Goal: Task Accomplishment & Management: Use online tool/utility

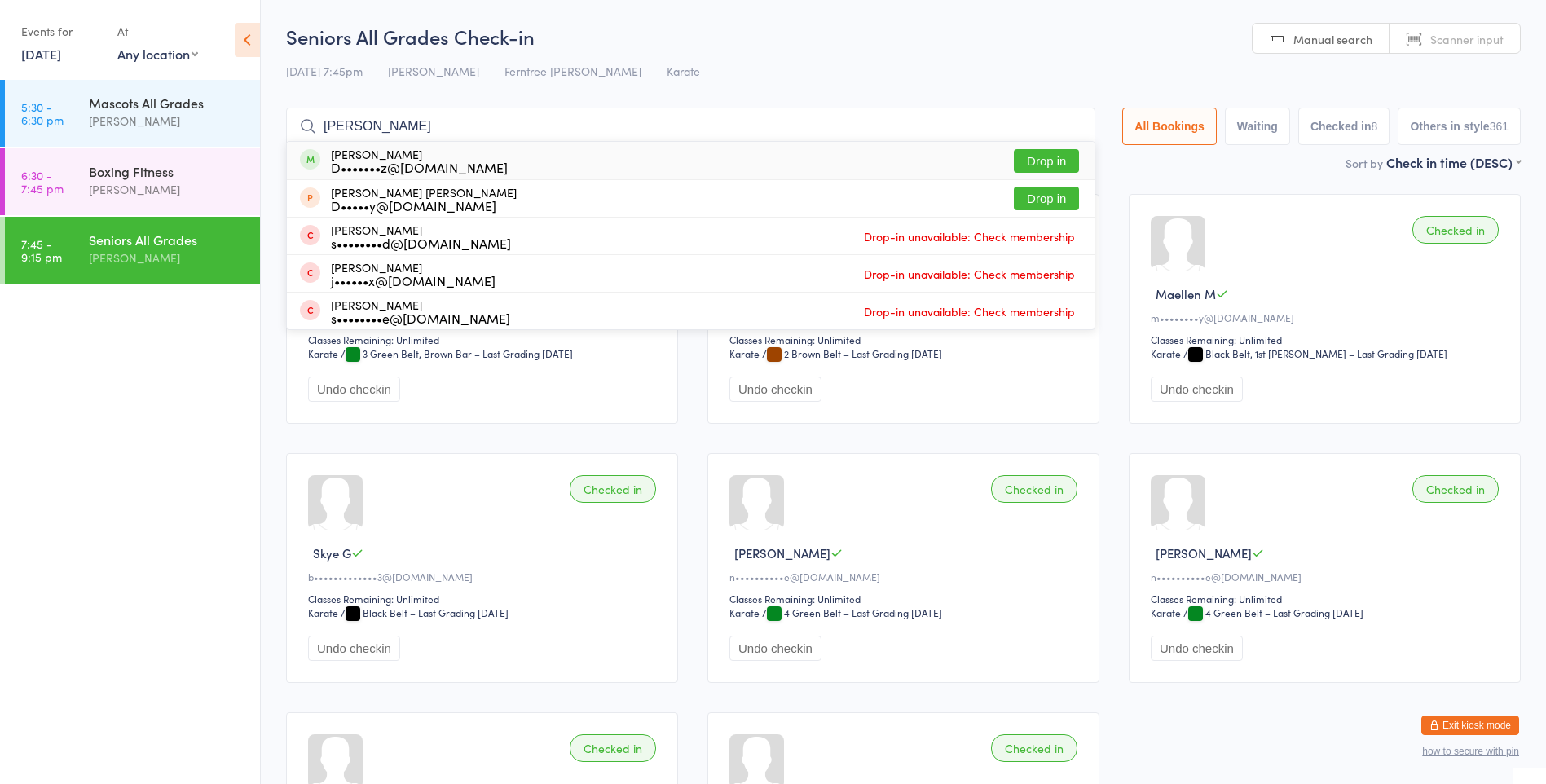
type input "[PERSON_NAME]"
click at [1033, 158] on button "Drop in" at bounding box center [1046, 161] width 65 height 24
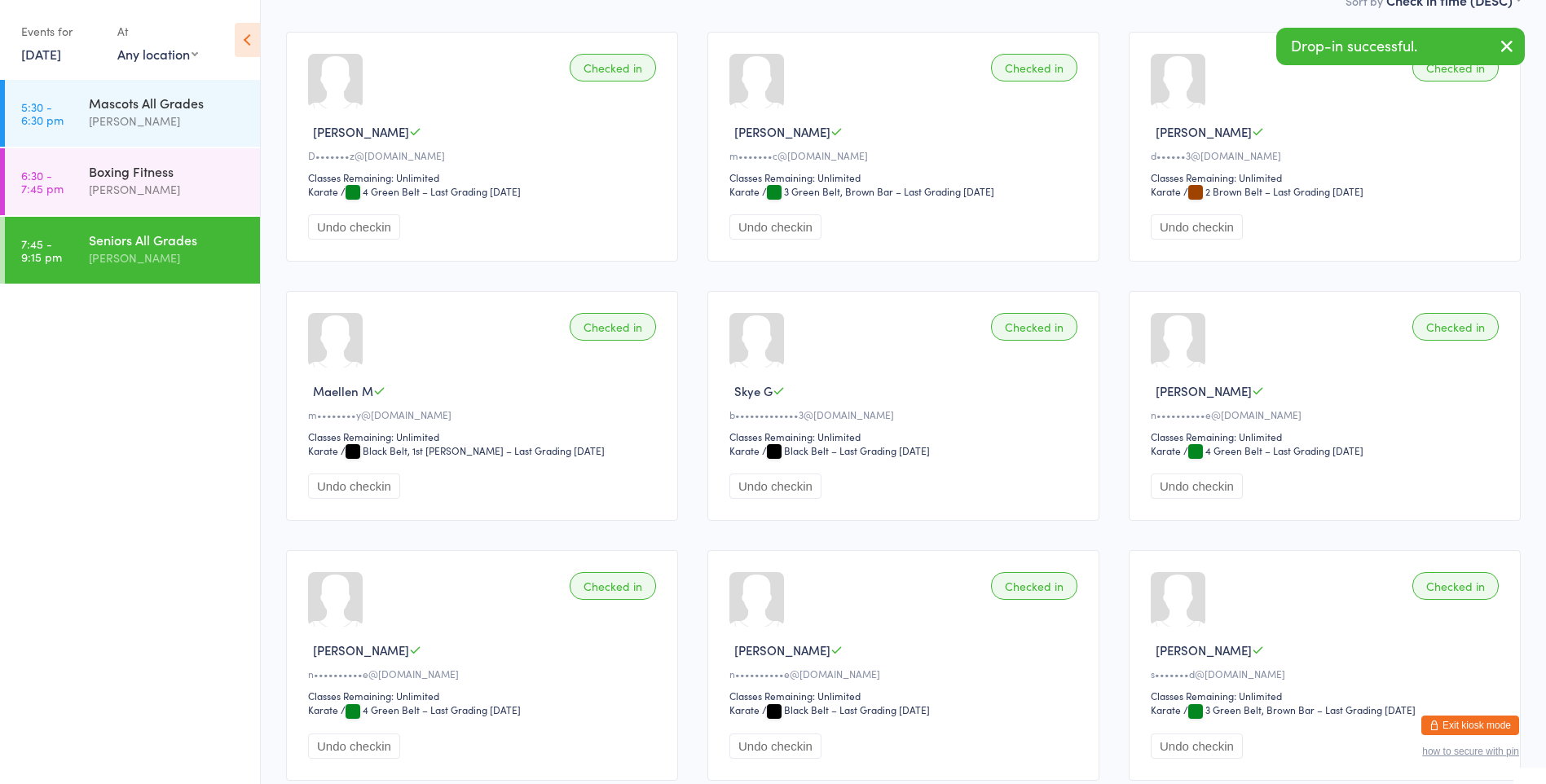
scroll to position [245, 0]
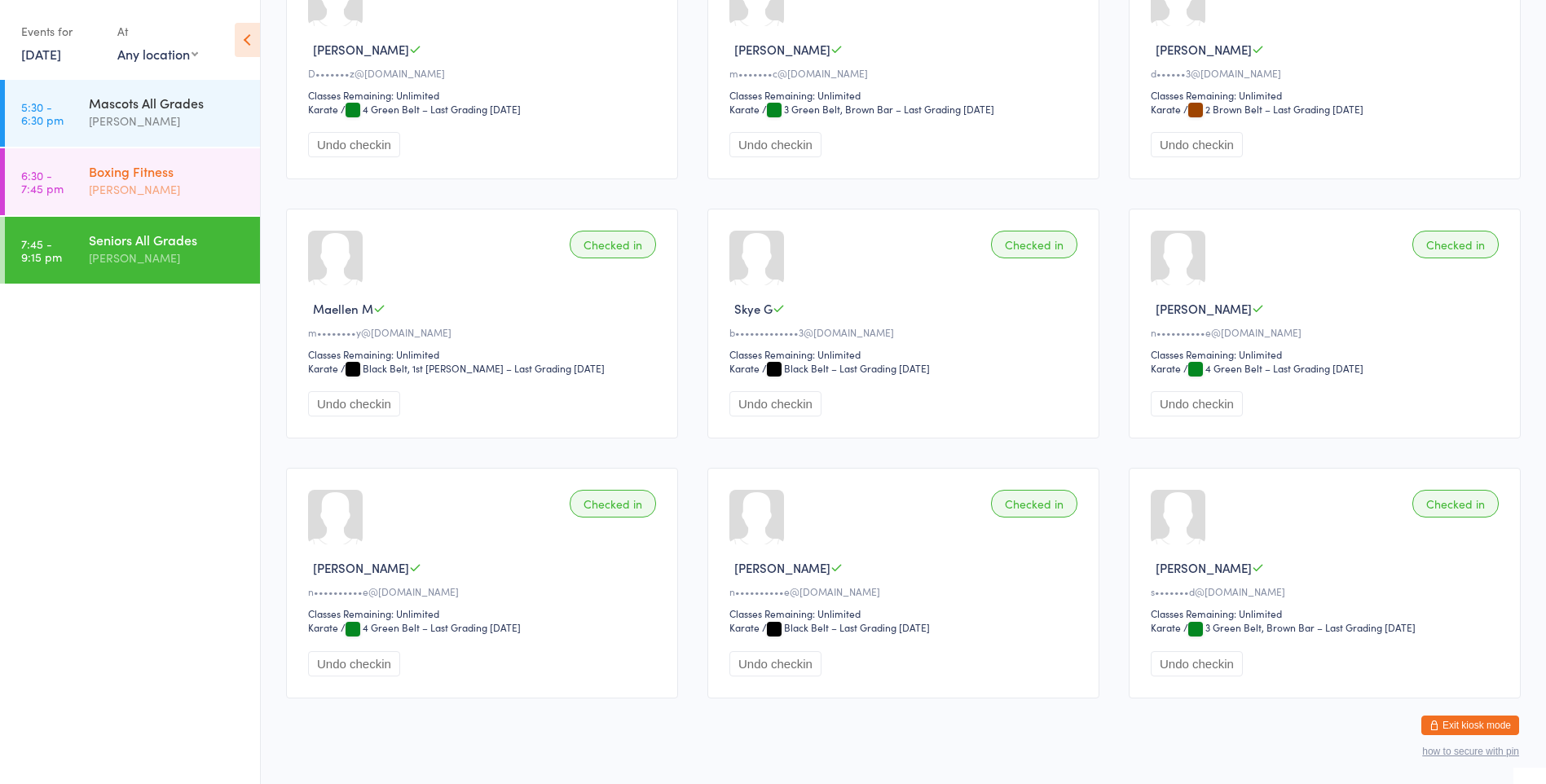
click at [182, 179] on div "Boxing Fitness" at bounding box center [167, 171] width 157 height 18
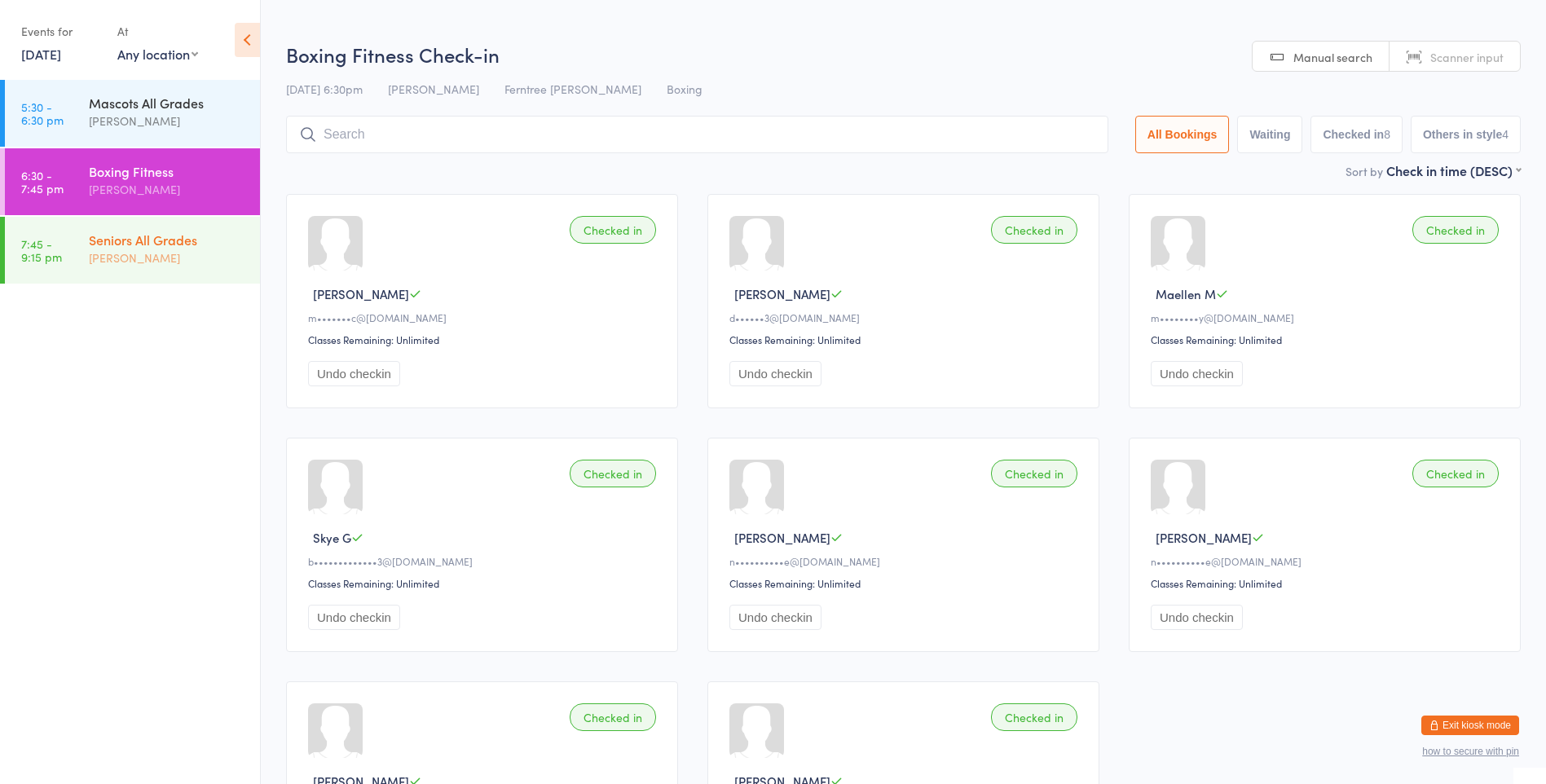
click at [90, 251] on link "7:45 - 9:15 pm Seniors All Grades [PERSON_NAME]" at bounding box center [133, 250] width 255 height 67
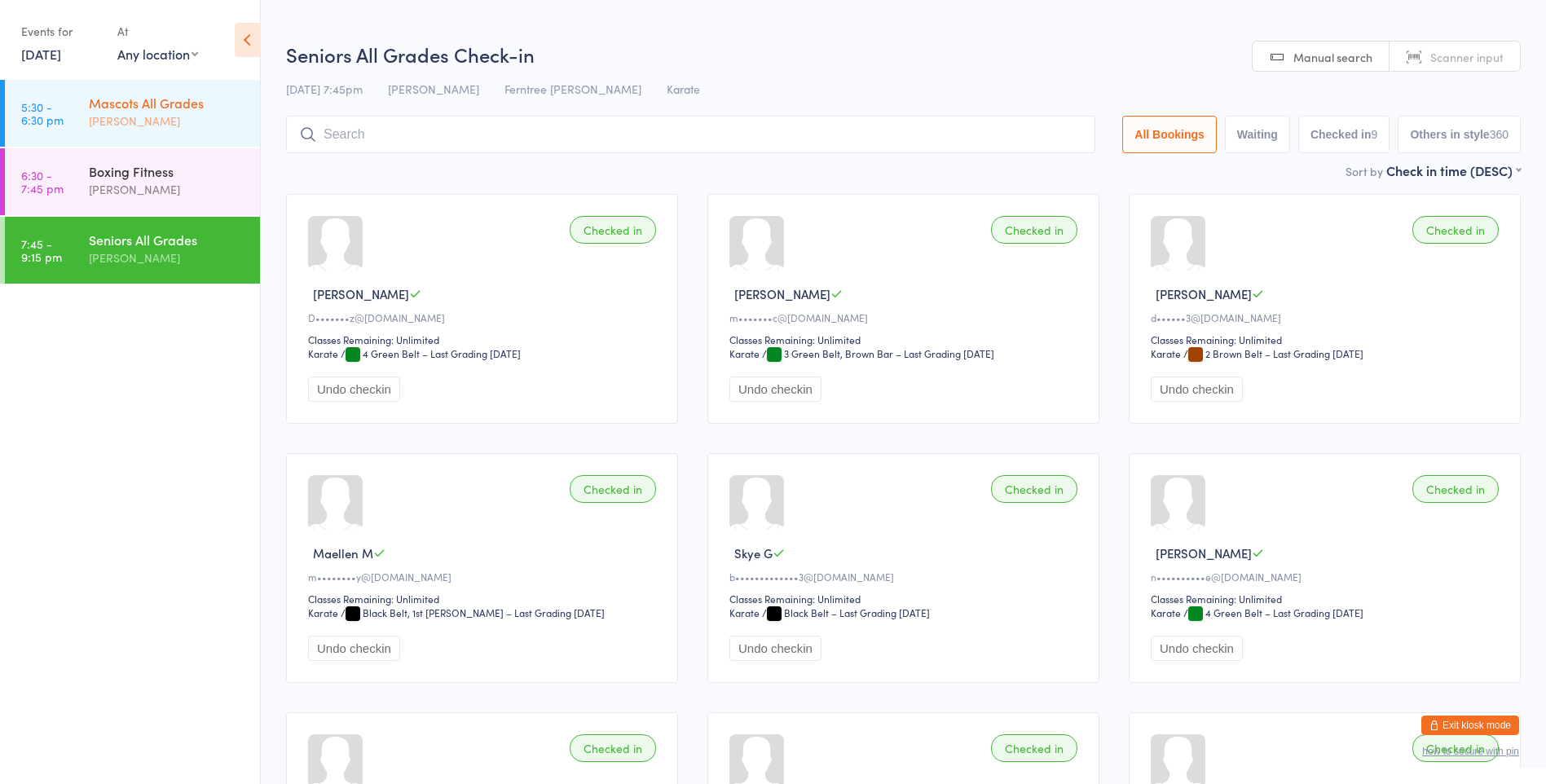
click at [82, 112] on link "5:30 - 6:30 pm Mascots All Grades [PERSON_NAME]" at bounding box center [133, 113] width 255 height 67
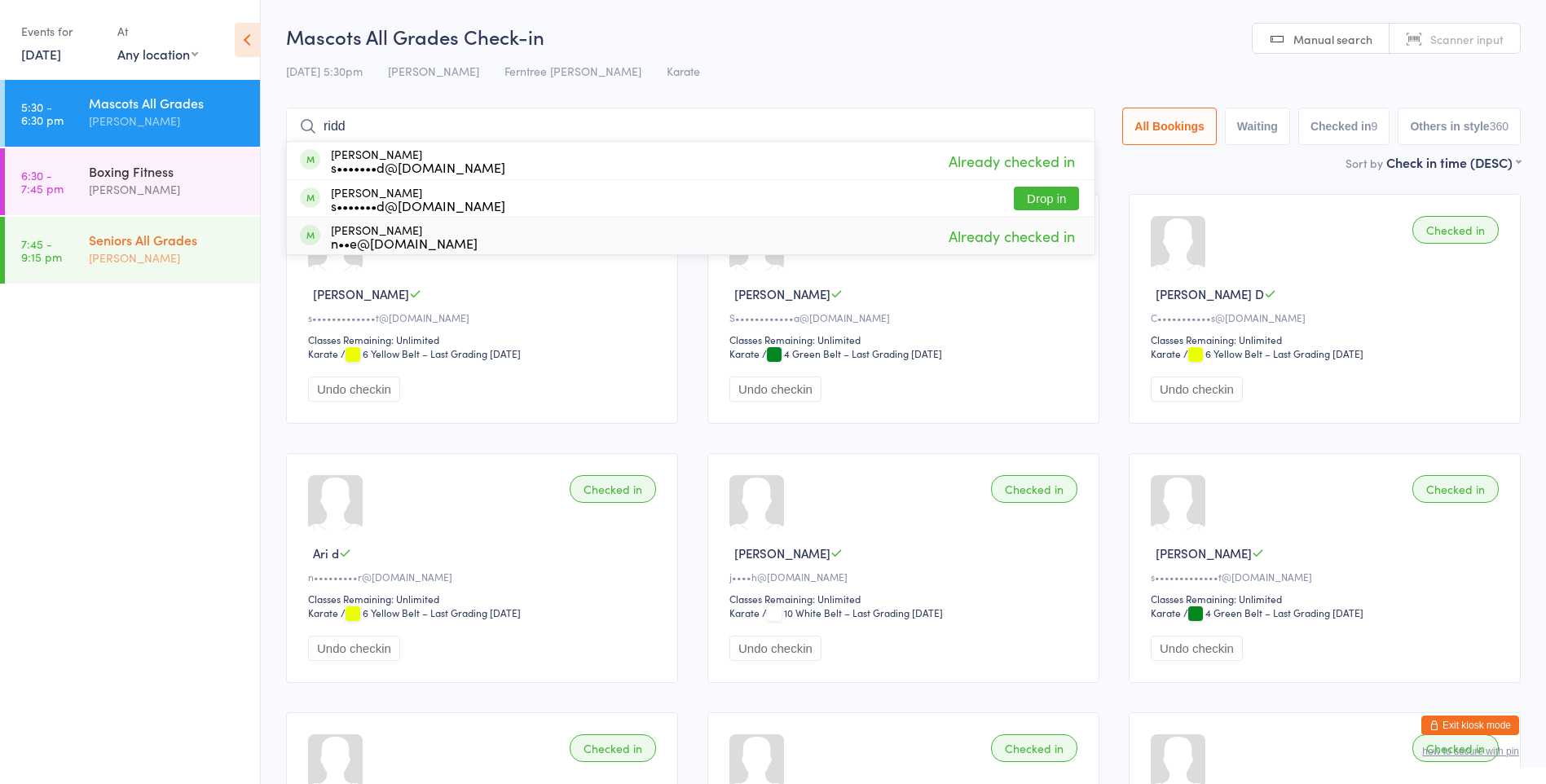
type input "ridd"
click at [199, 242] on div "Seniors All Grades" at bounding box center [167, 239] width 157 height 18
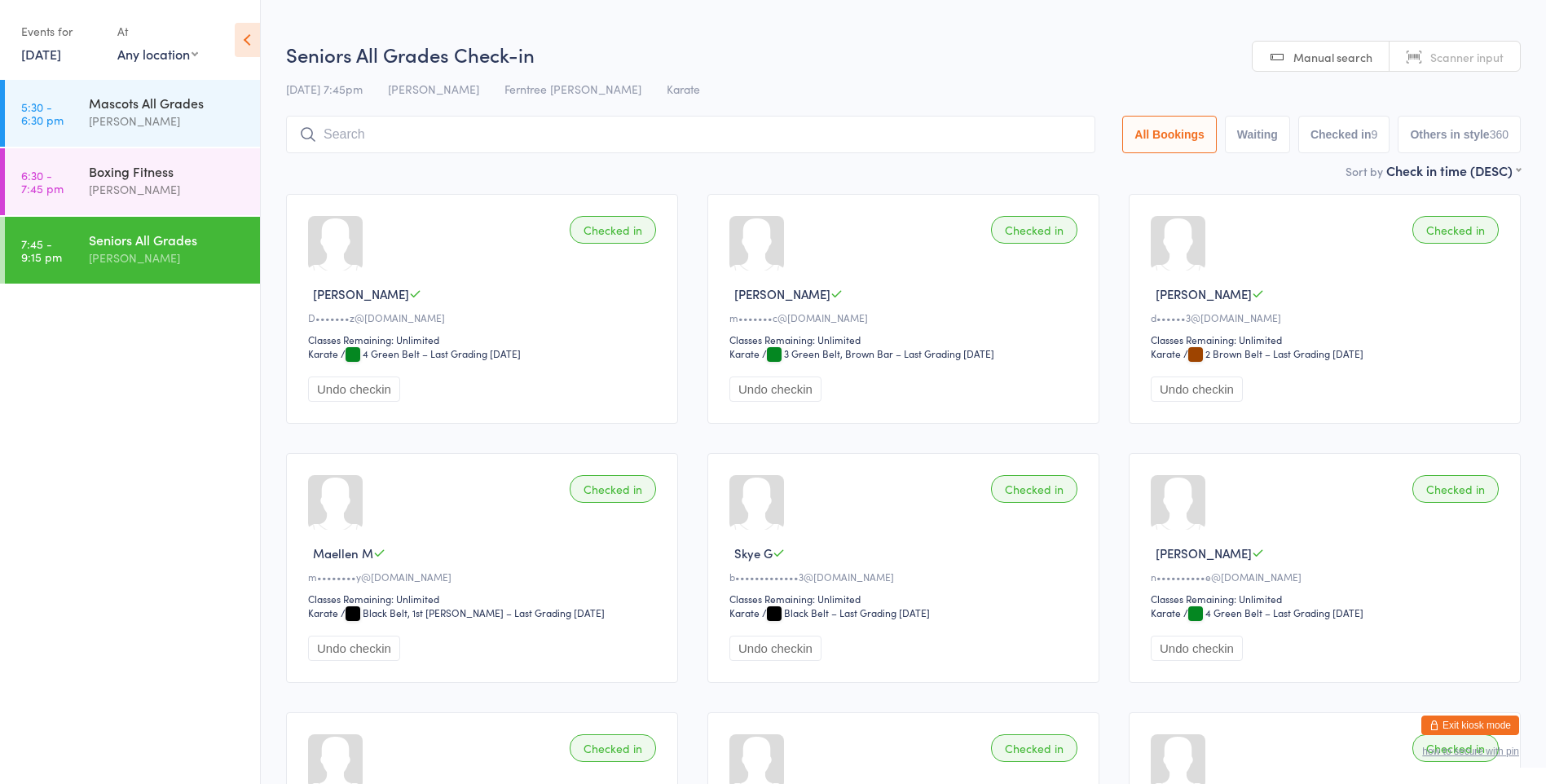
click at [398, 127] on input "search" at bounding box center [691, 134] width 810 height 37
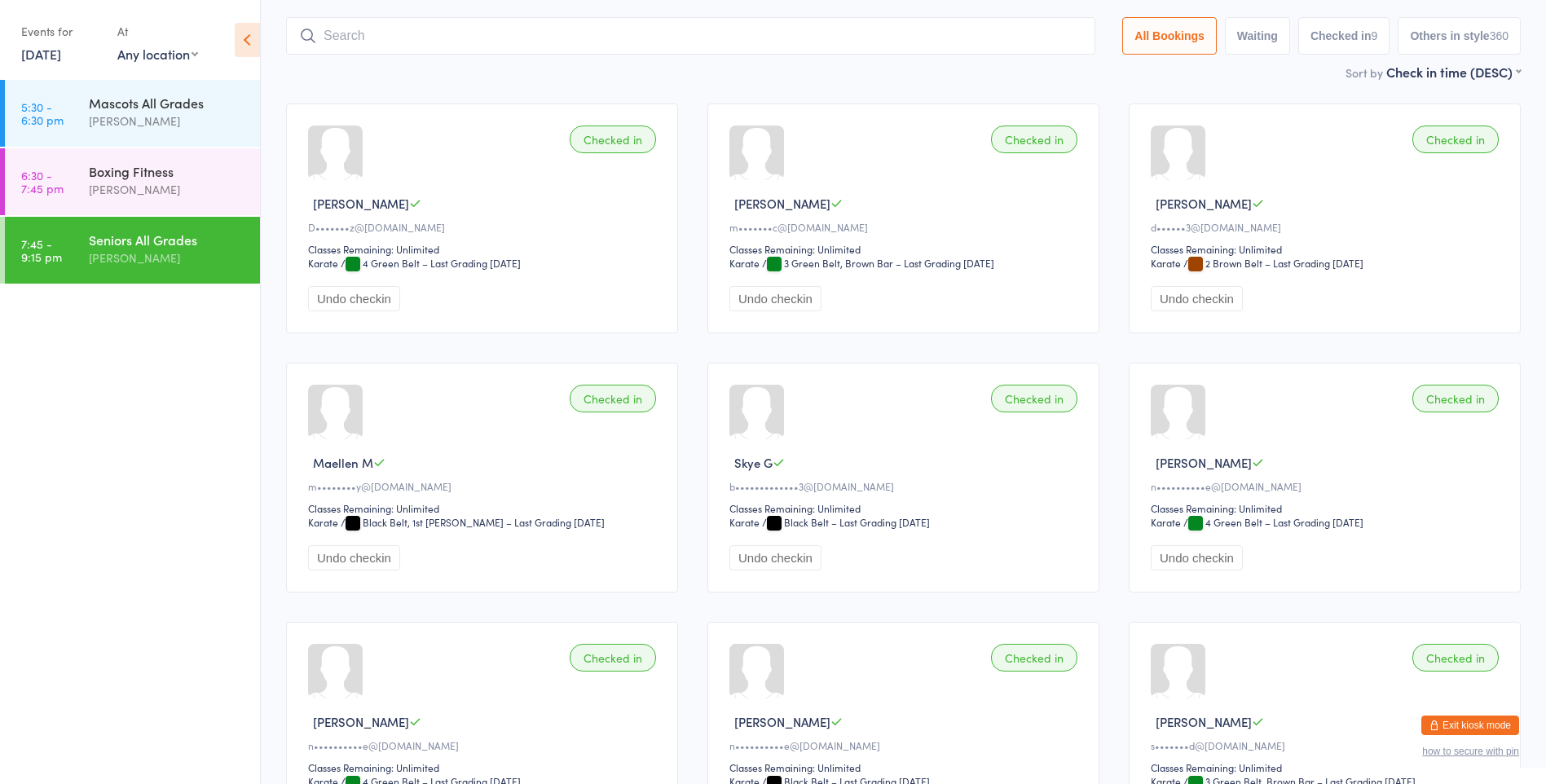
scroll to position [116, 0]
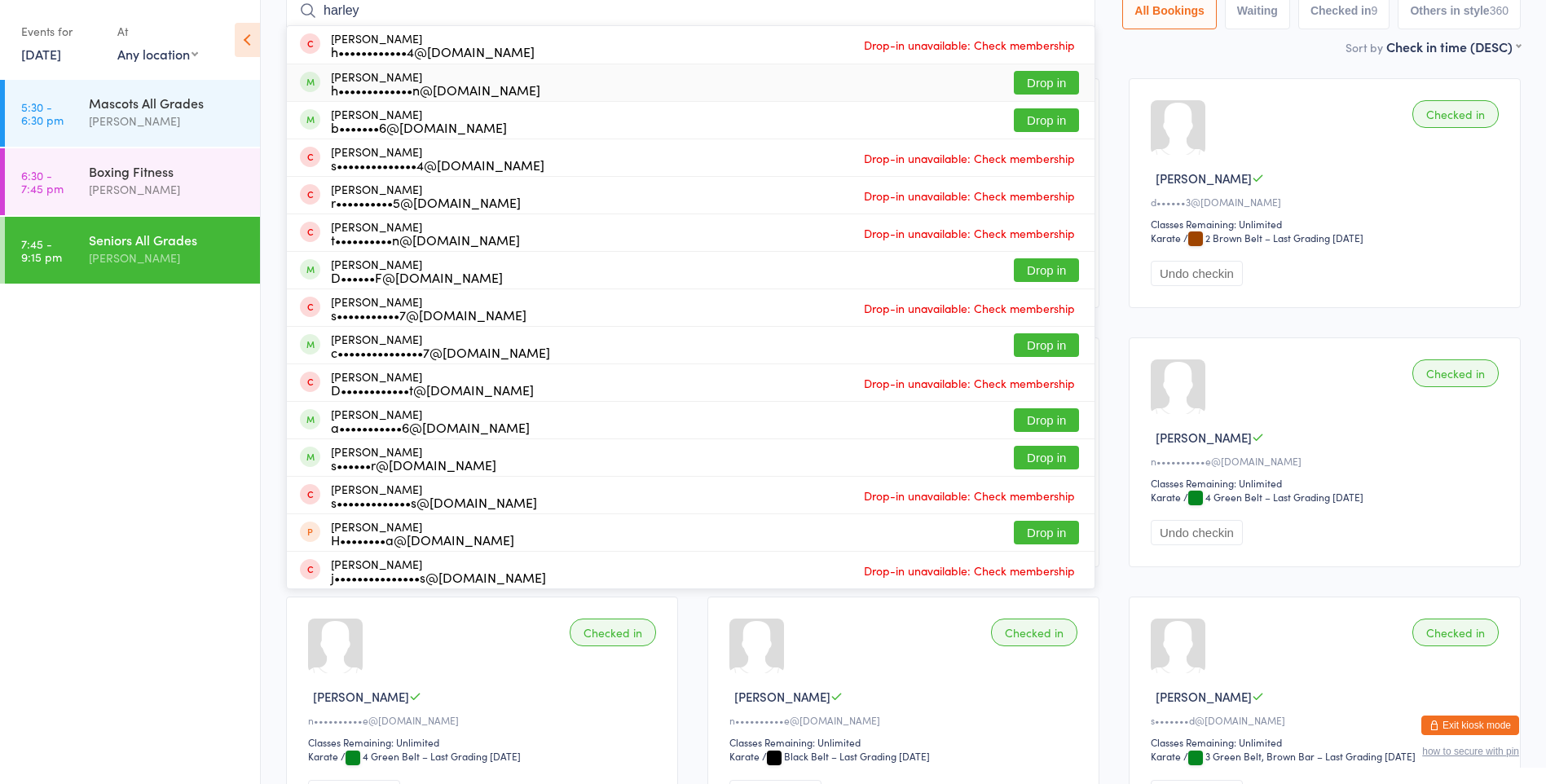
type input "harley"
click at [1018, 74] on button "Drop in" at bounding box center [1046, 82] width 65 height 24
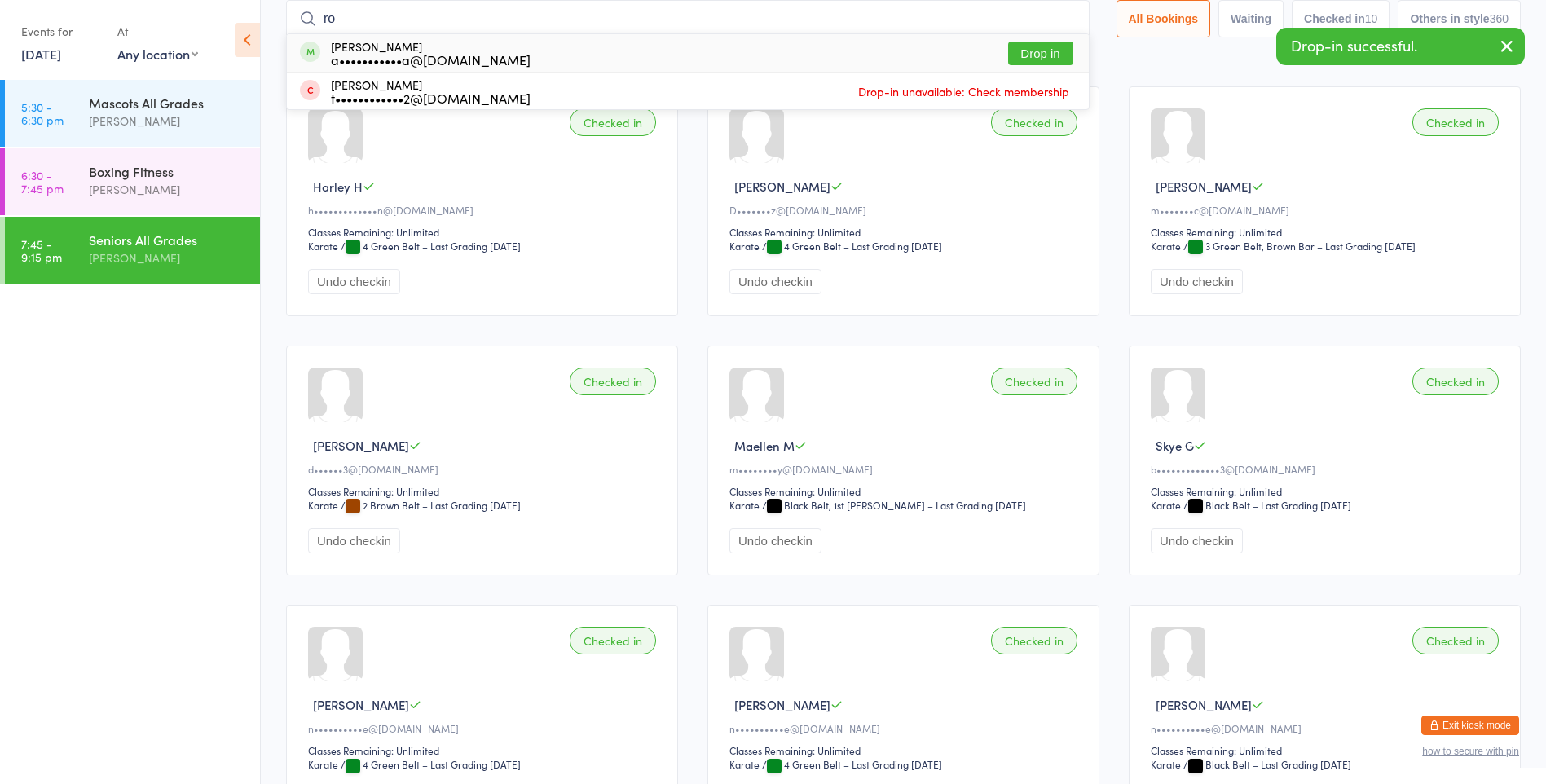
type input "r"
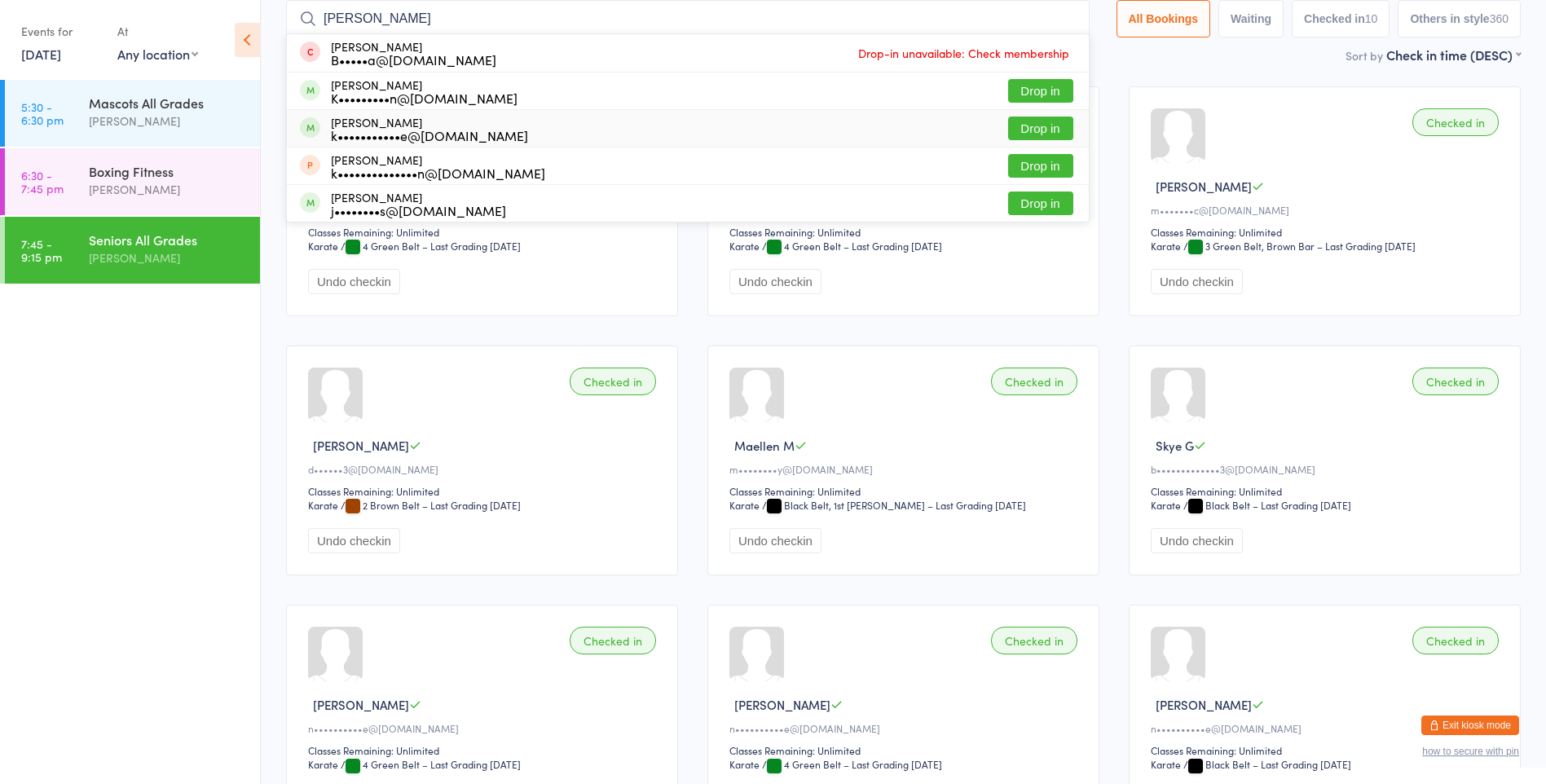
type input "[PERSON_NAME]"
click at [1023, 133] on button "Drop in" at bounding box center [1041, 128] width 65 height 24
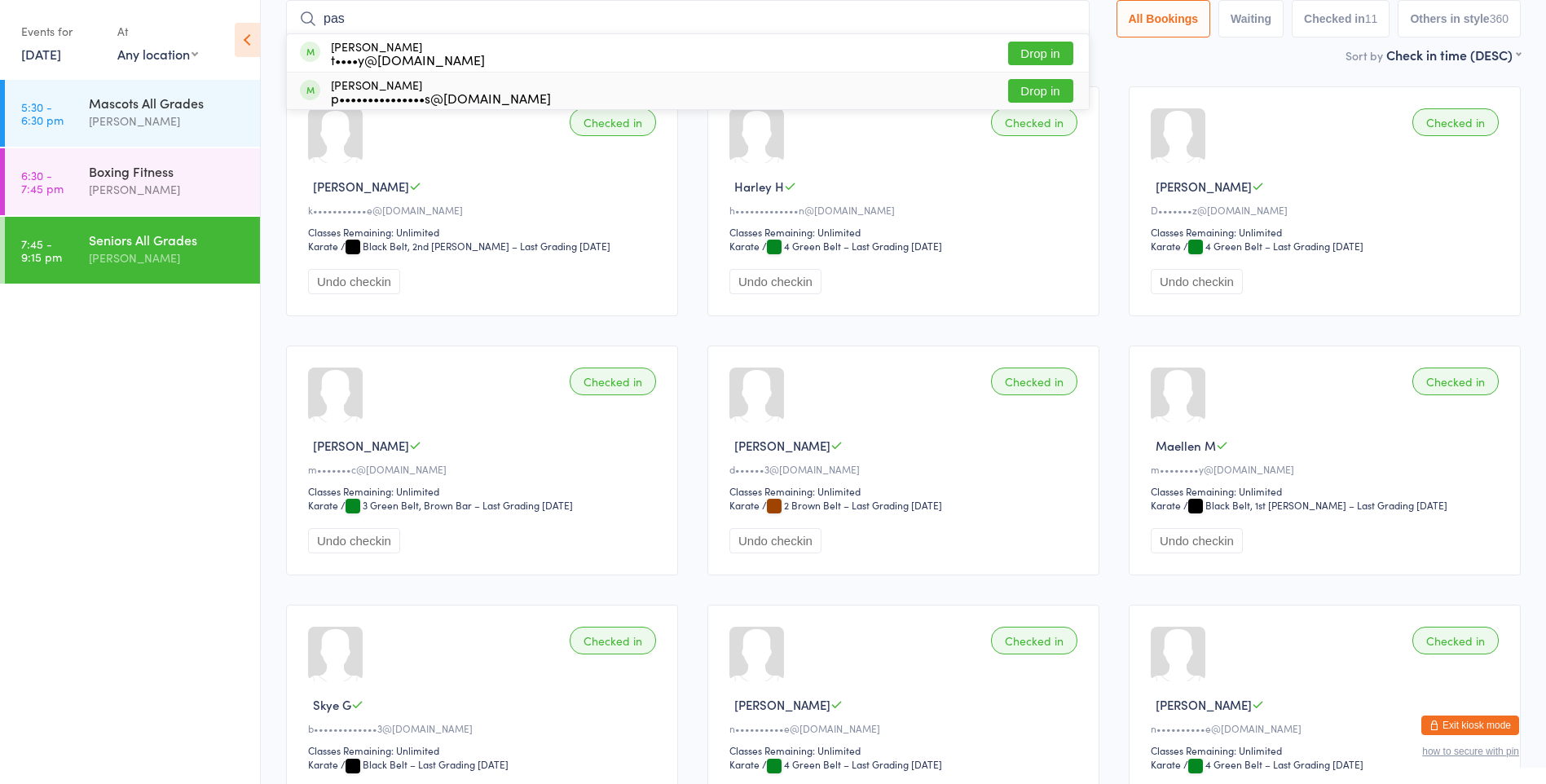
type input "pas"
click at [430, 94] on div "p•••••••••••••••s@[DOMAIN_NAME]" at bounding box center [440, 97] width 220 height 13
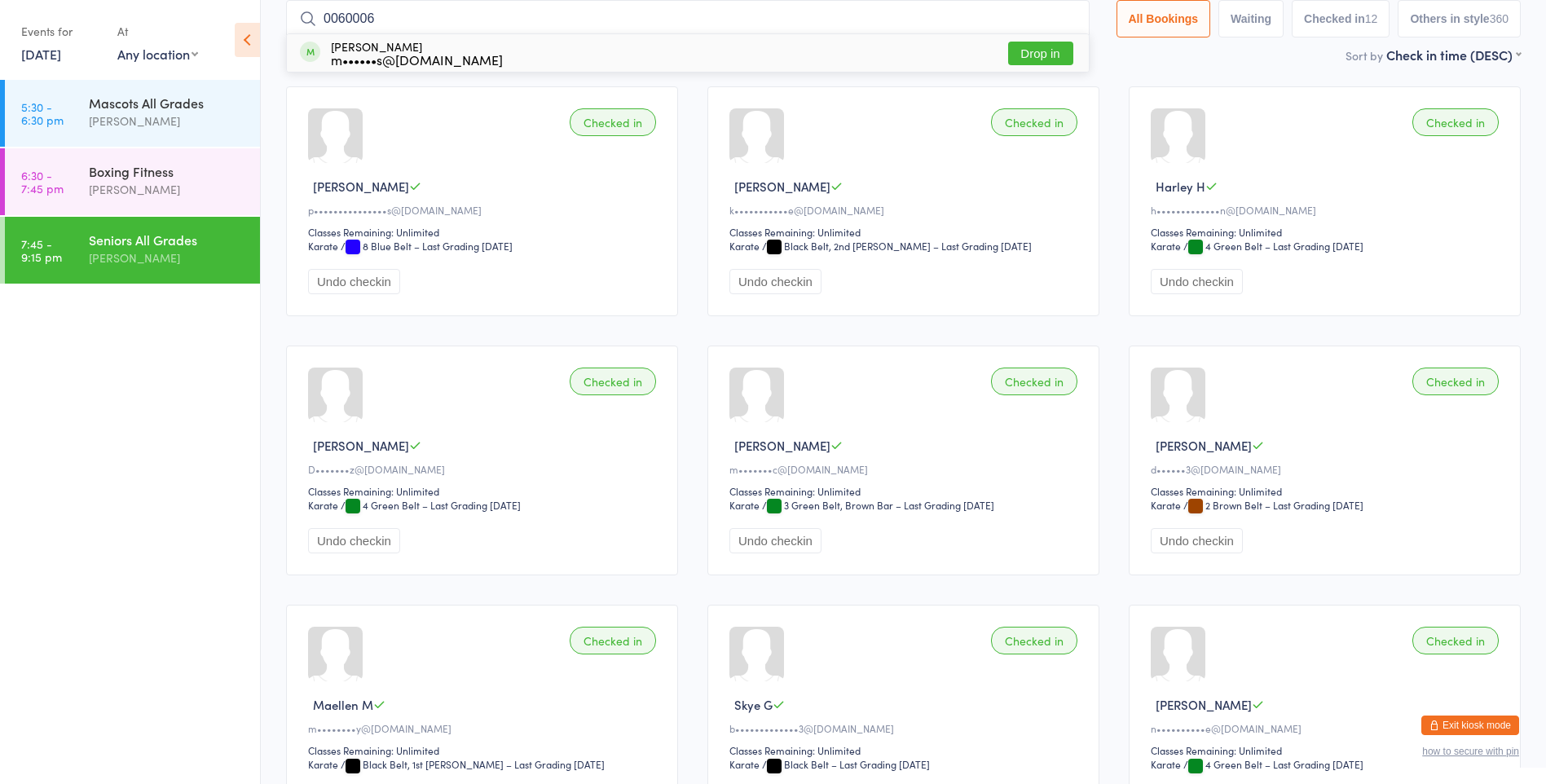
type input "00600060"
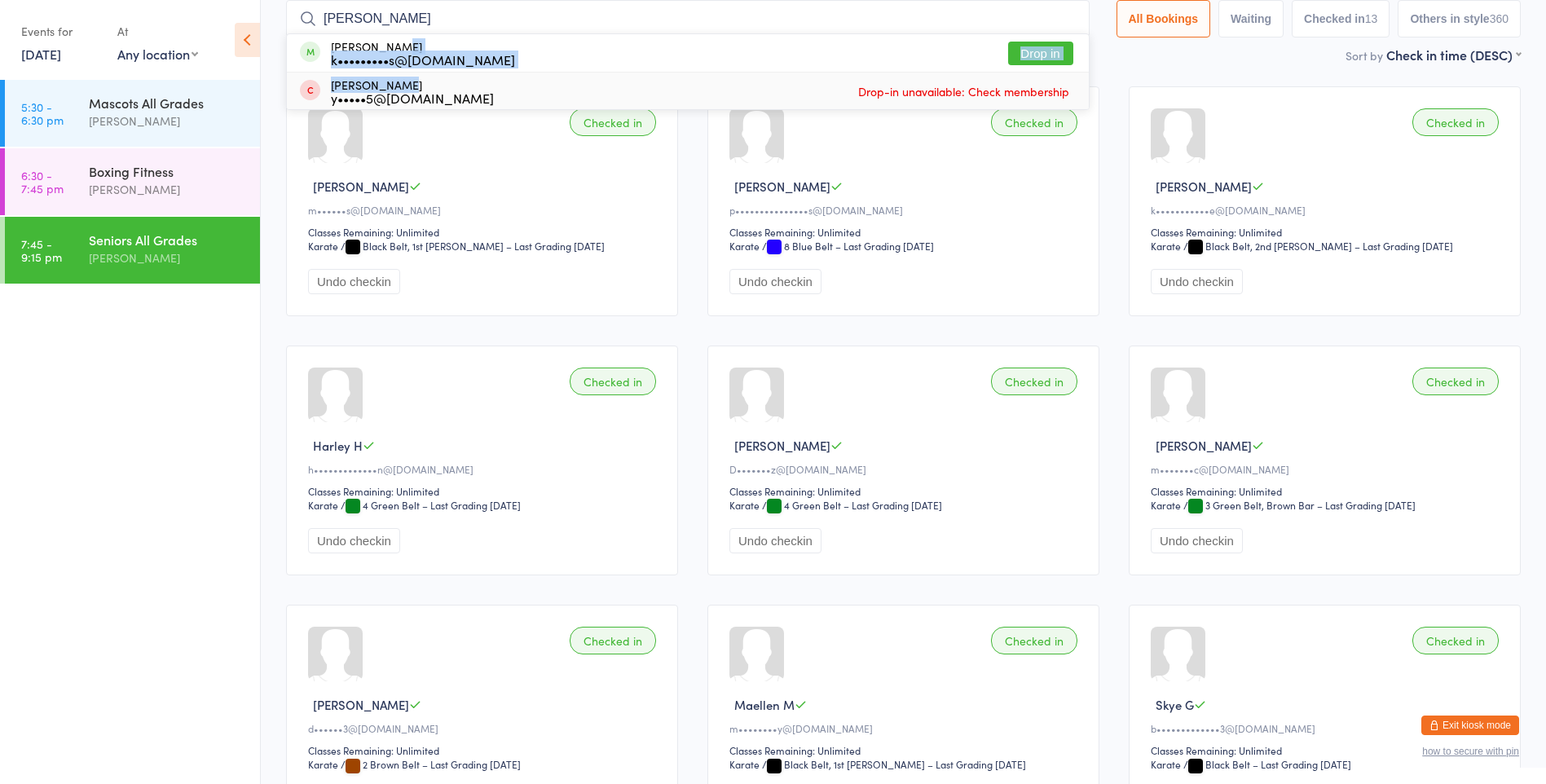
drag, startPoint x: 587, startPoint y: 59, endPoint x: 723, endPoint y: 39, distance: 137.5
click at [706, 42] on ul "[PERSON_NAME] k•••••••••s@[DOMAIN_NAME] Drop in [PERSON_NAME] y•••••5@[DOMAIN_N…" at bounding box center [688, 71] width 804 height 76
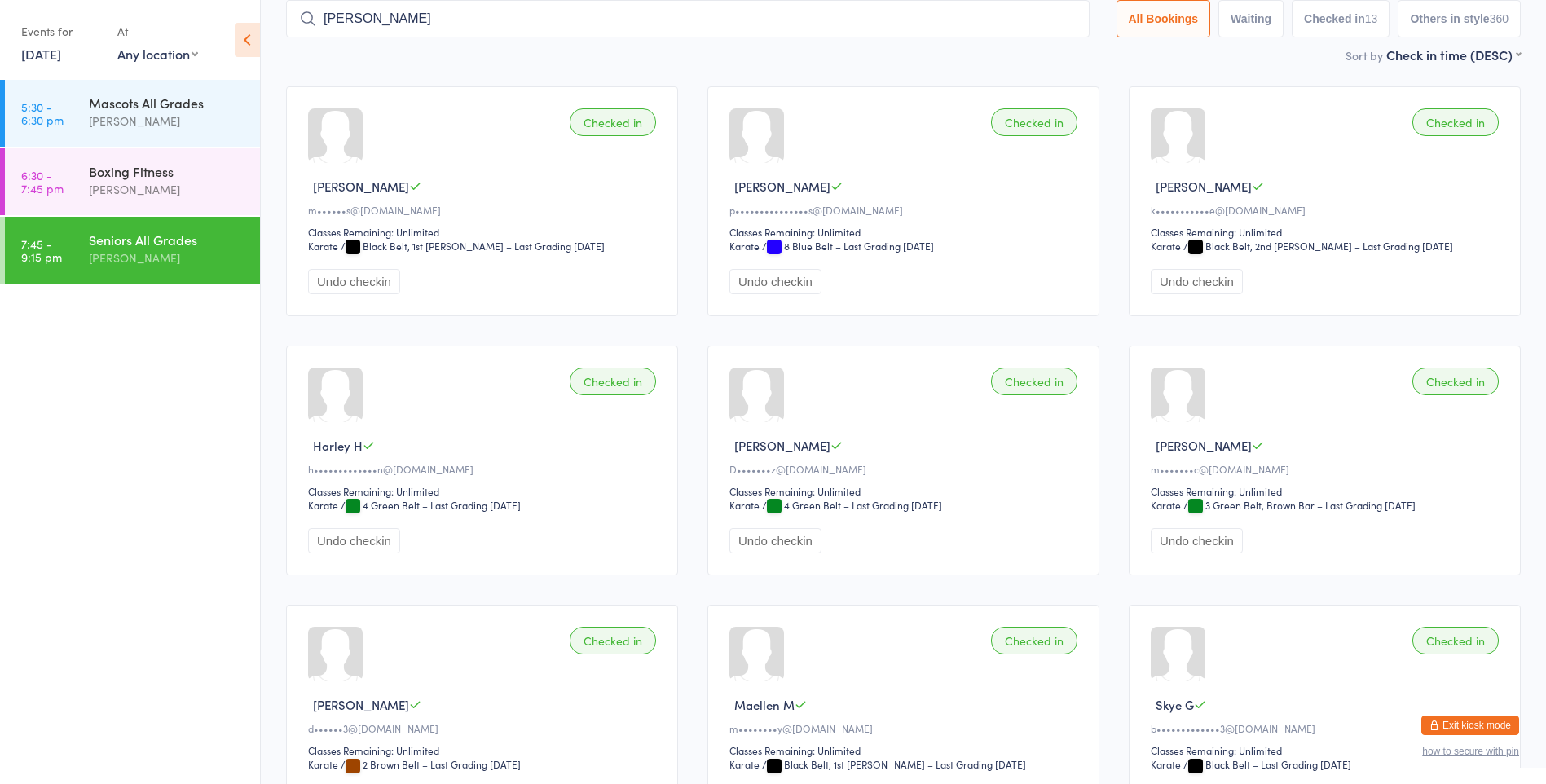
click at [724, 25] on input "[PERSON_NAME]" at bounding box center [688, 19] width 804 height 37
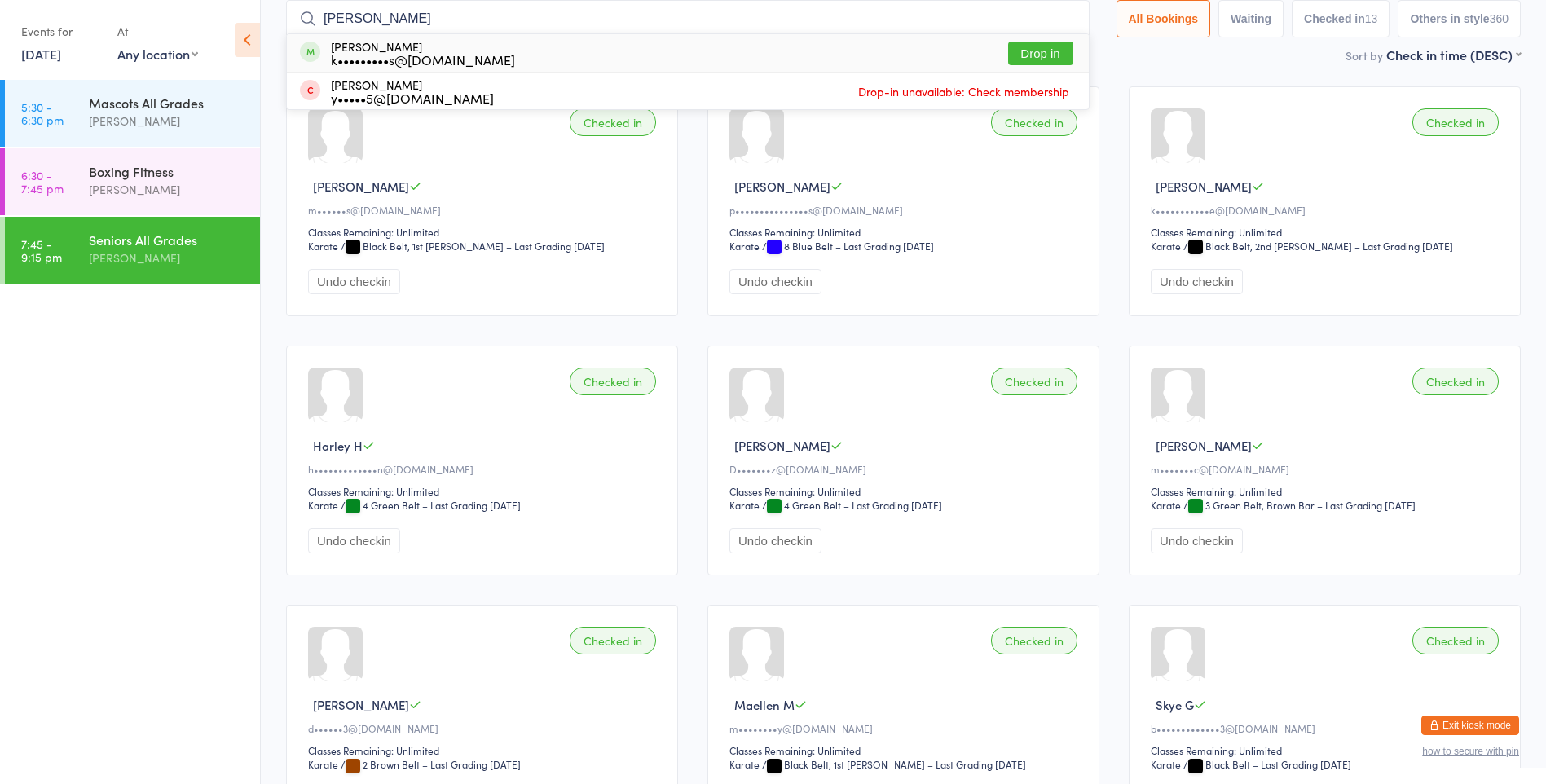
type input "[PERSON_NAME]"
click at [1052, 50] on button "Drop in" at bounding box center [1041, 54] width 65 height 24
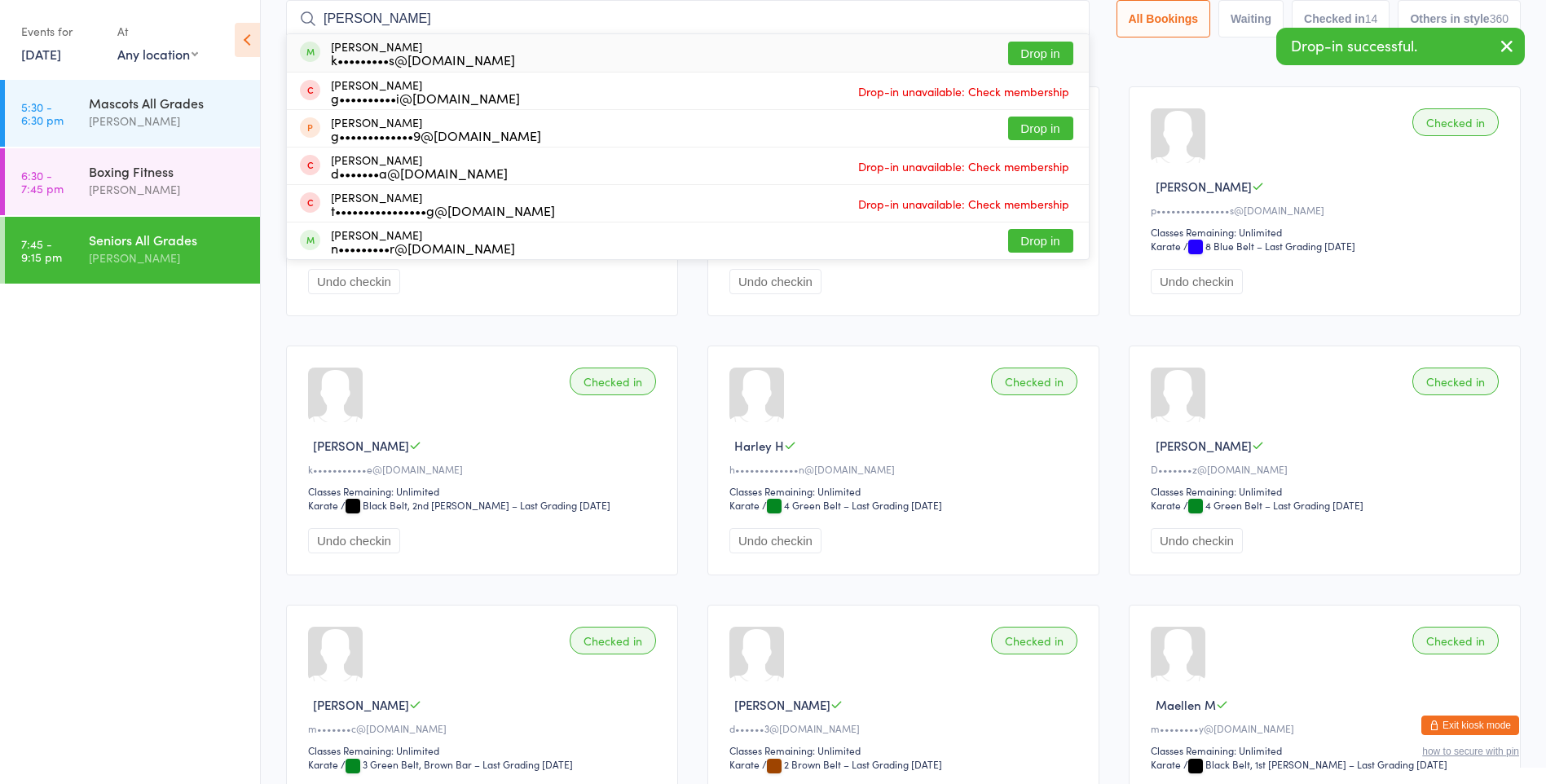
type input "[PERSON_NAME]"
click at [1008, 54] on button "Drop in" at bounding box center [1041, 54] width 65 height 24
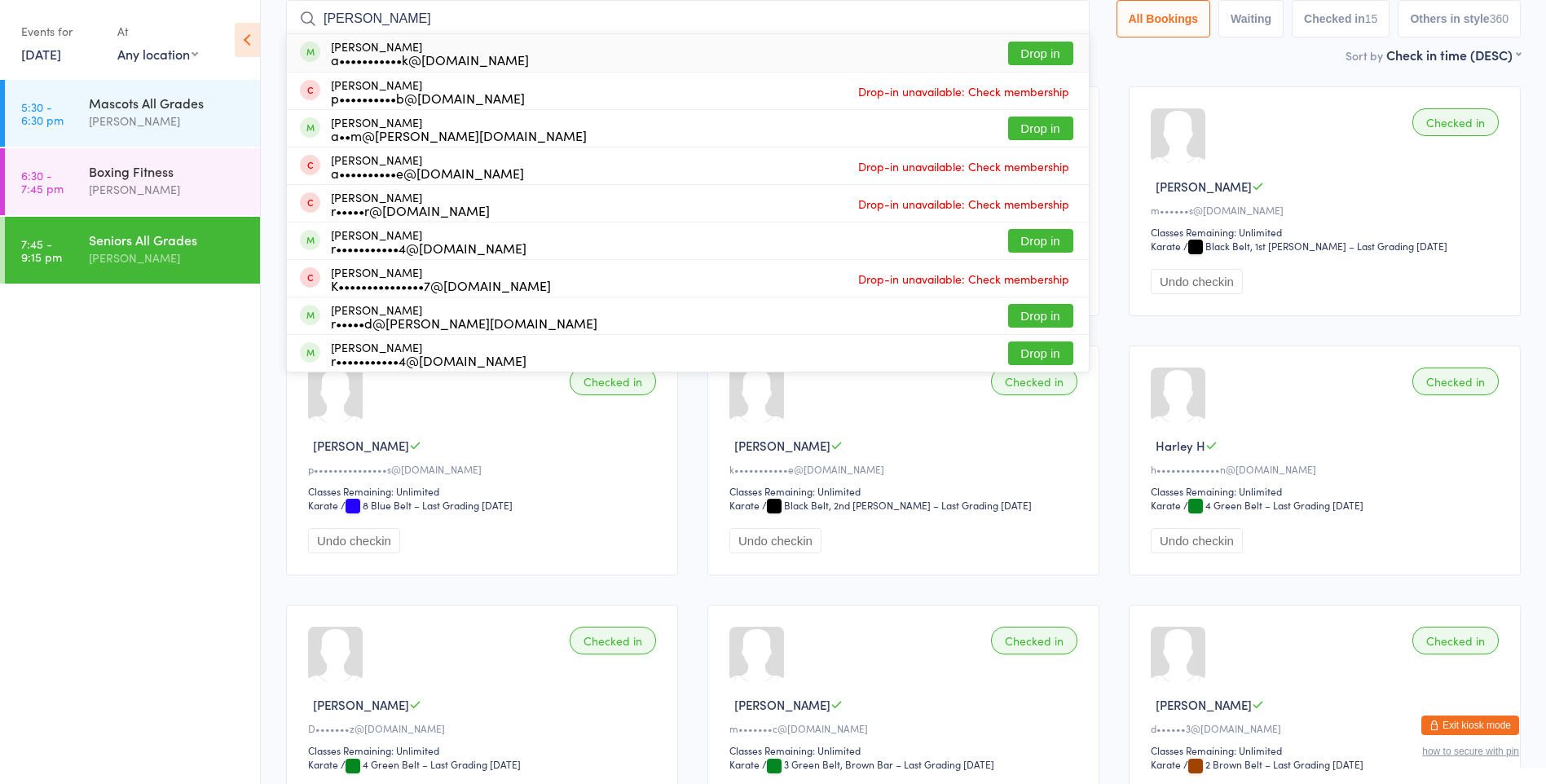
type input "[PERSON_NAME]"
click at [405, 56] on div "a•••••••••••k@[DOMAIN_NAME]" at bounding box center [429, 59] width 198 height 13
